Goal: Task Accomplishment & Management: Use online tool/utility

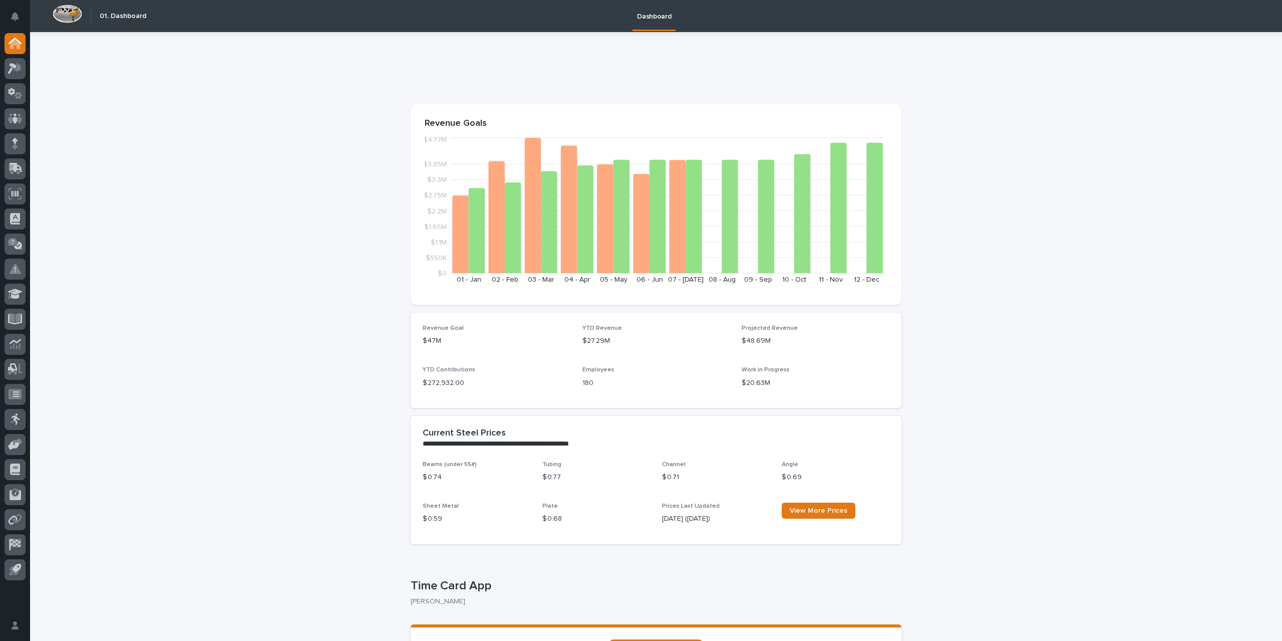
scroll to position [50, 0]
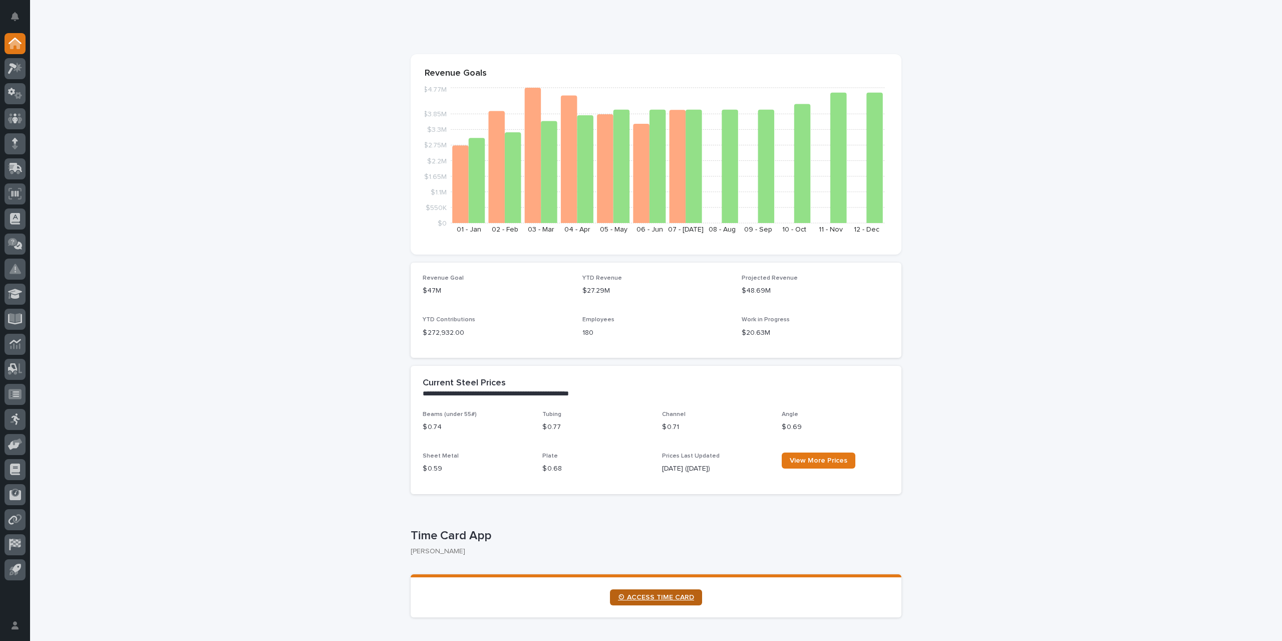
click at [656, 601] on link "⏲ ACCESS TIME CARD" at bounding box center [656, 597] width 92 height 16
click at [678, 598] on span "⏲ ACCESS TIME CARD" at bounding box center [656, 597] width 76 height 7
click at [670, 599] on span "⏲ ACCESS TIME CARD" at bounding box center [656, 597] width 76 height 7
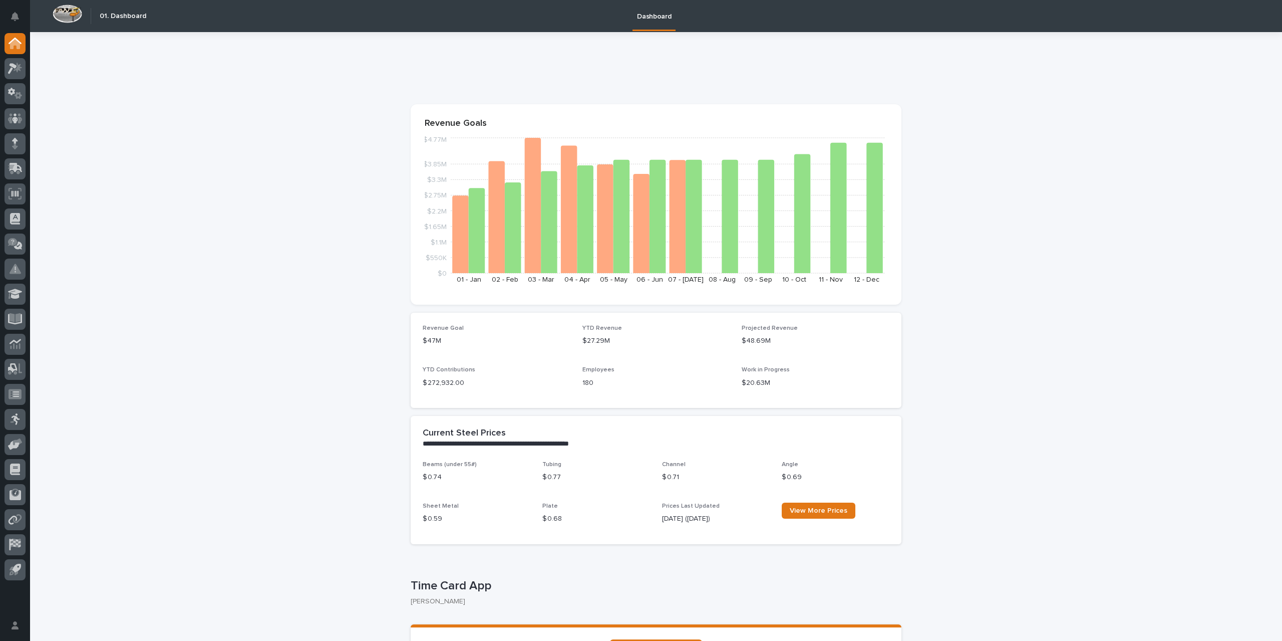
scroll to position [150, 0]
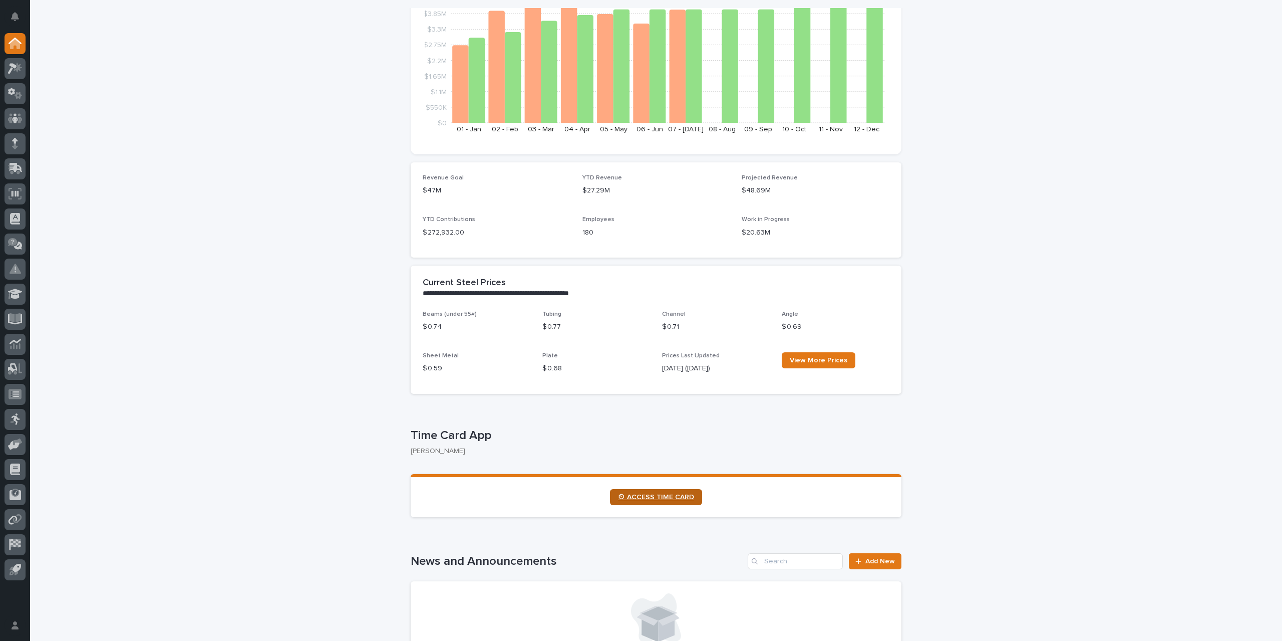
click at [640, 496] on span "⏲ ACCESS TIME CARD" at bounding box center [656, 496] width 76 height 7
